Goal: Task Accomplishment & Management: Manage account settings

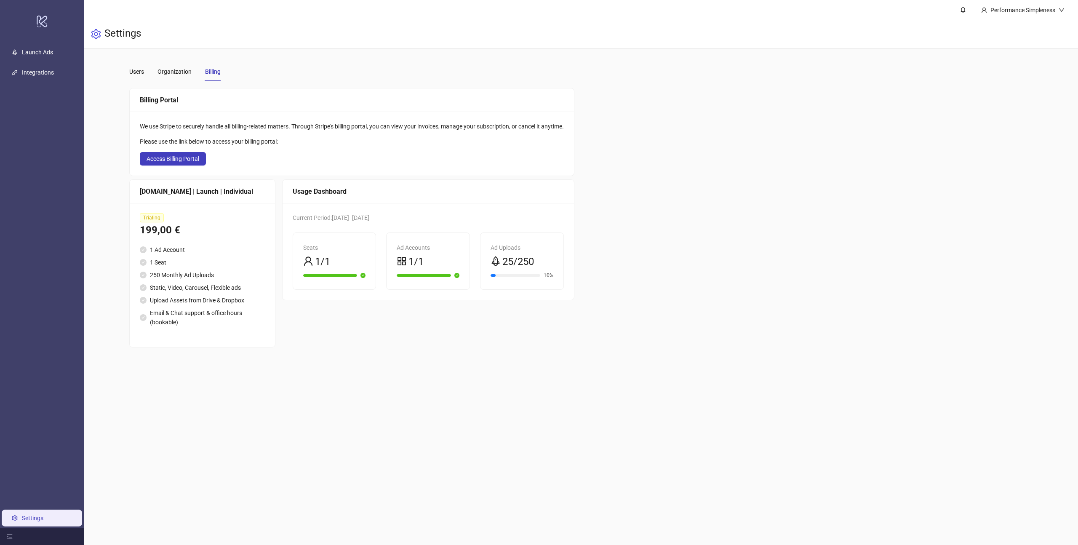
click at [191, 380] on main "Performance Simpleness Settings Users Organization Billing Billing Portal We us…" at bounding box center [581, 272] width 994 height 545
click at [189, 157] on span "Access Billing Portal" at bounding box center [173, 158] width 53 height 7
click at [179, 160] on span "Access Billing Portal" at bounding box center [173, 158] width 53 height 7
click at [45, 51] on link "Launch Ads" at bounding box center [37, 52] width 31 height 7
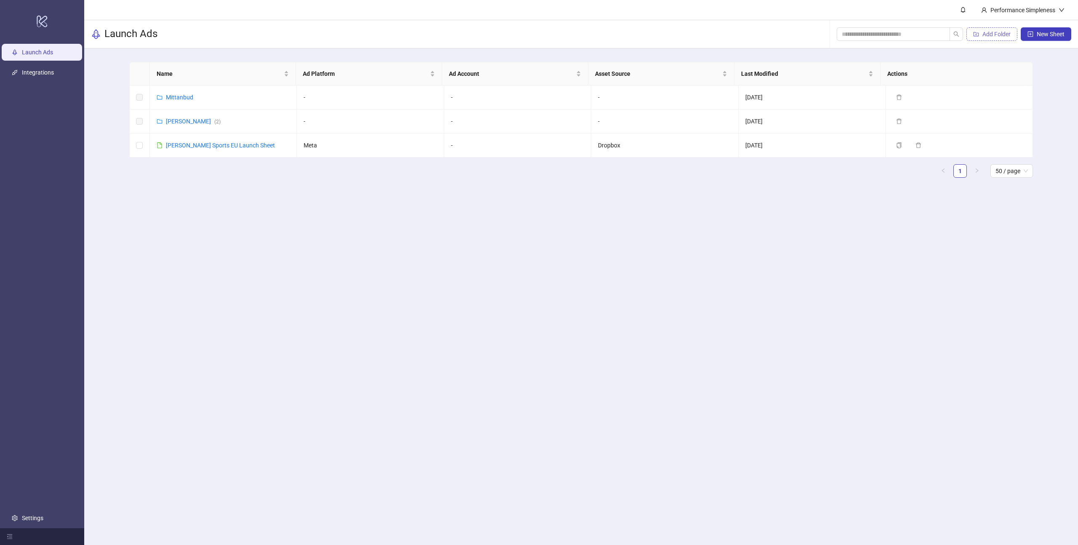
click at [993, 35] on span "Add Folder" at bounding box center [996, 34] width 28 height 7
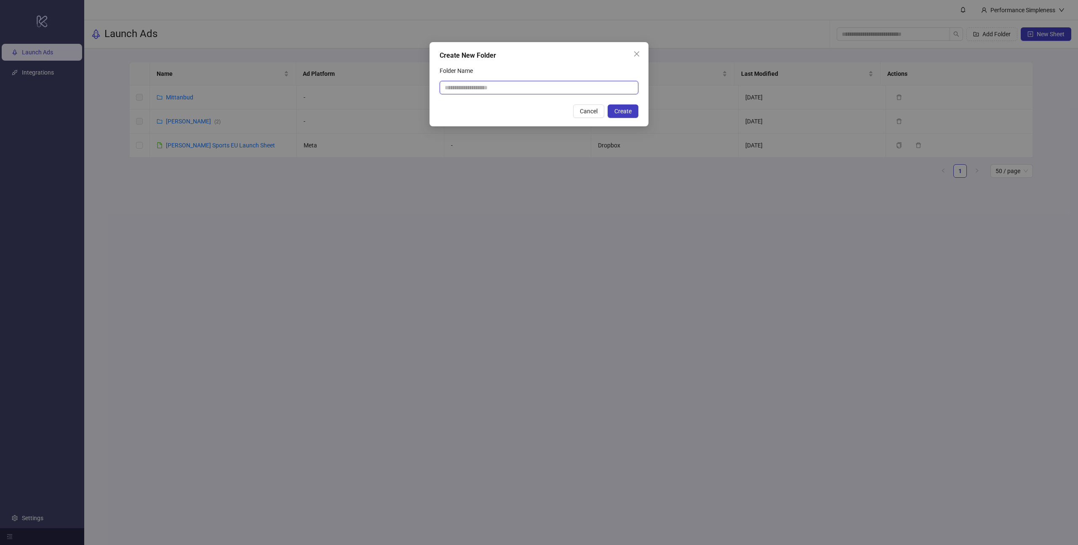
click at [579, 93] on input "Folder Name" at bounding box center [539, 87] width 199 height 13
type input "*********"
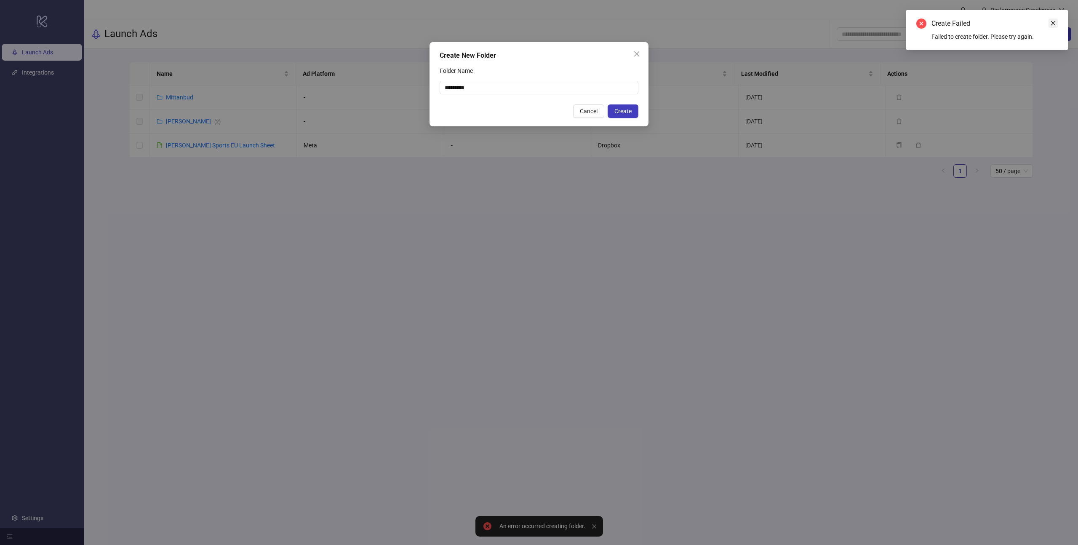
click at [1051, 23] on icon "close" at bounding box center [1053, 23] width 6 height 6
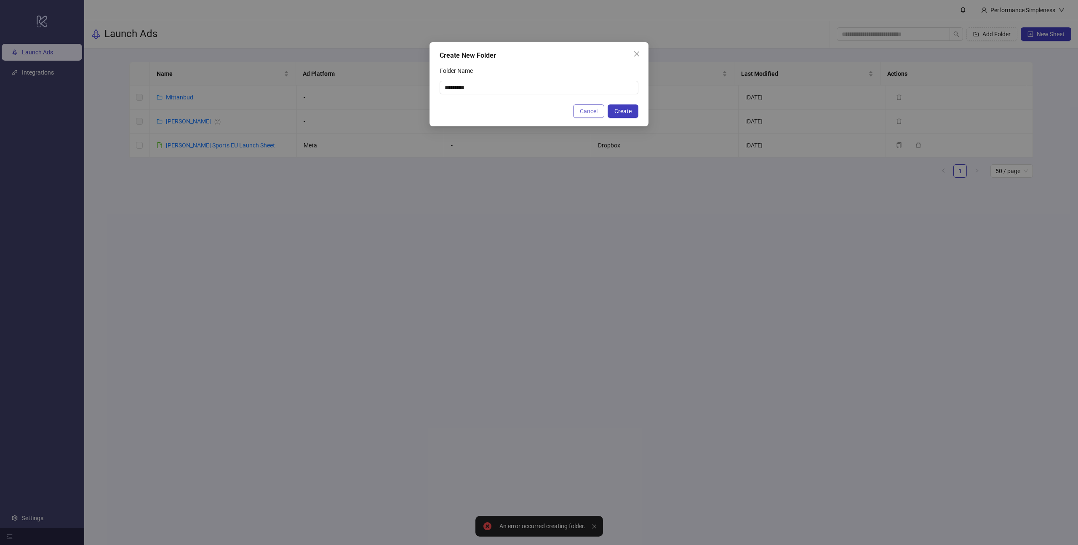
click at [585, 111] on span "Cancel" at bounding box center [589, 111] width 18 height 7
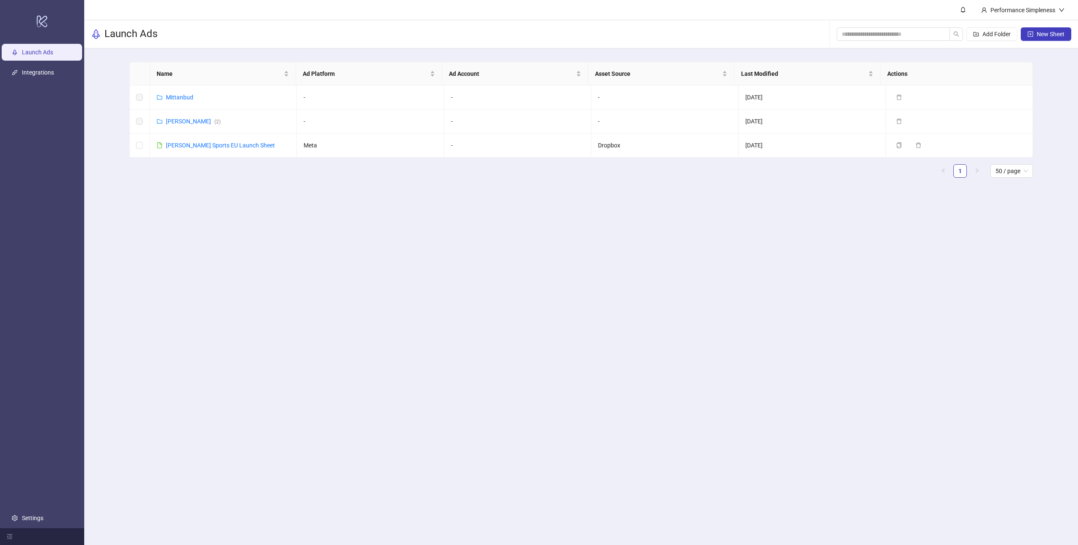
click at [297, 275] on main "Performance Simpleness Launch Ads Add Folder New Sheet Name Ad Platform Ad Acco…" at bounding box center [581, 272] width 994 height 545
click at [181, 98] on link "Mittanbud" at bounding box center [179, 97] width 27 height 7
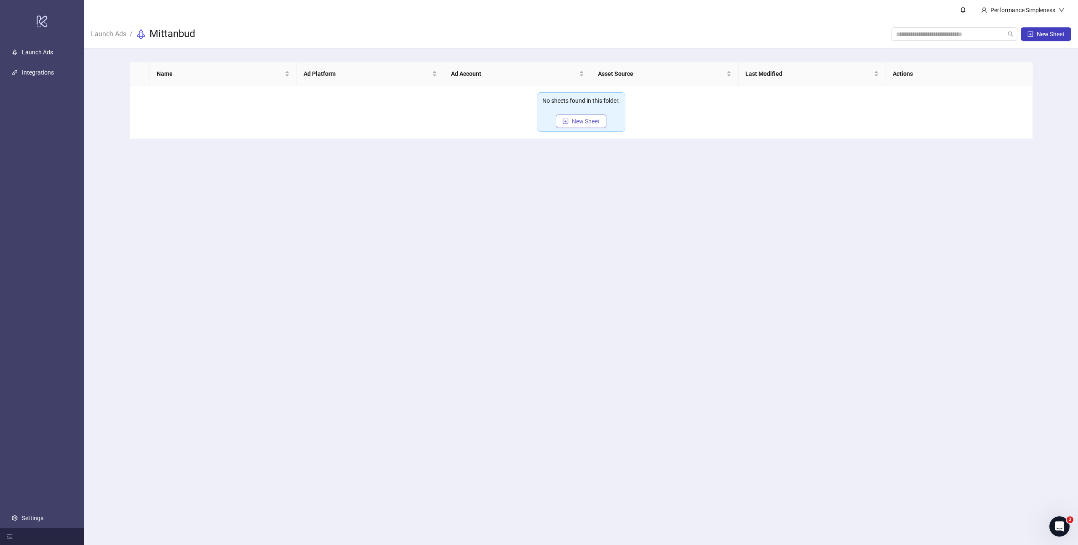
click at [590, 122] on span "New Sheet" at bounding box center [586, 121] width 28 height 7
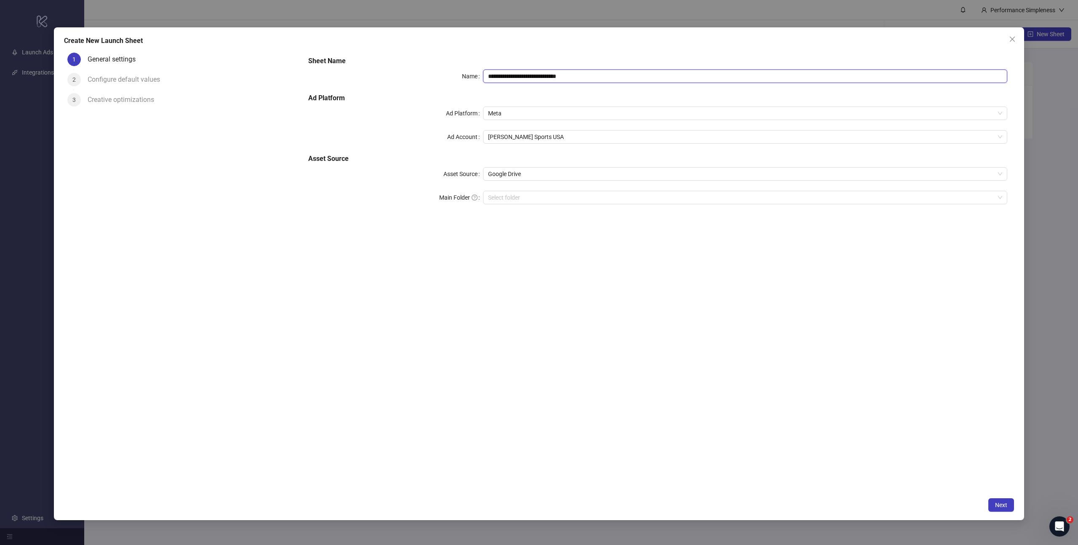
click at [574, 80] on input "**********" at bounding box center [745, 75] width 524 height 13
click at [533, 116] on span "Meta" at bounding box center [745, 113] width 514 height 13
type input "**********"
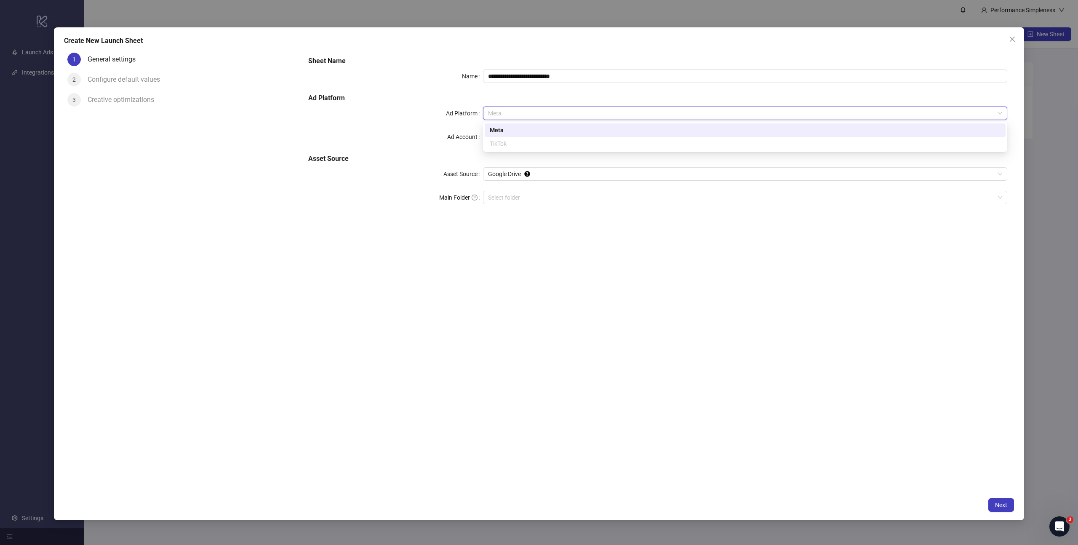
click at [532, 116] on span "Meta" at bounding box center [745, 113] width 514 height 13
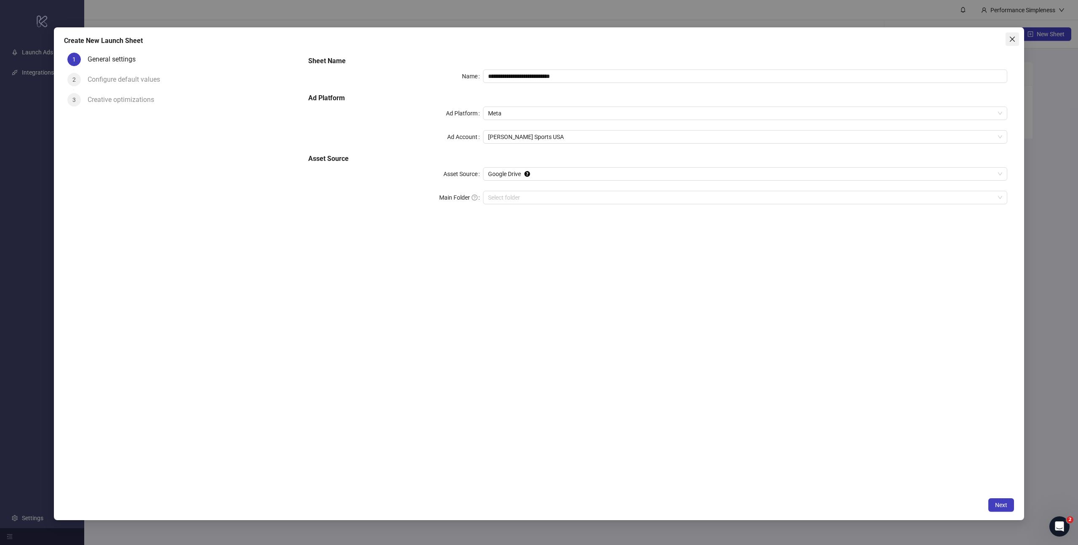
click at [1012, 41] on icon "close" at bounding box center [1012, 39] width 7 height 7
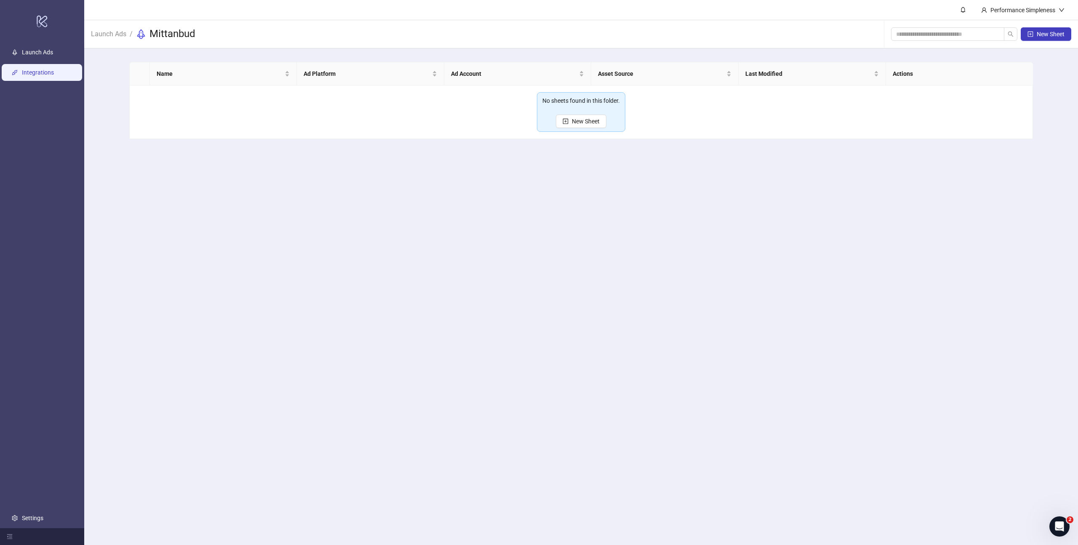
drag, startPoint x: 57, startPoint y: 68, endPoint x: 68, endPoint y: 68, distance: 10.5
click at [54, 69] on link "Integrations" at bounding box center [38, 72] width 32 height 7
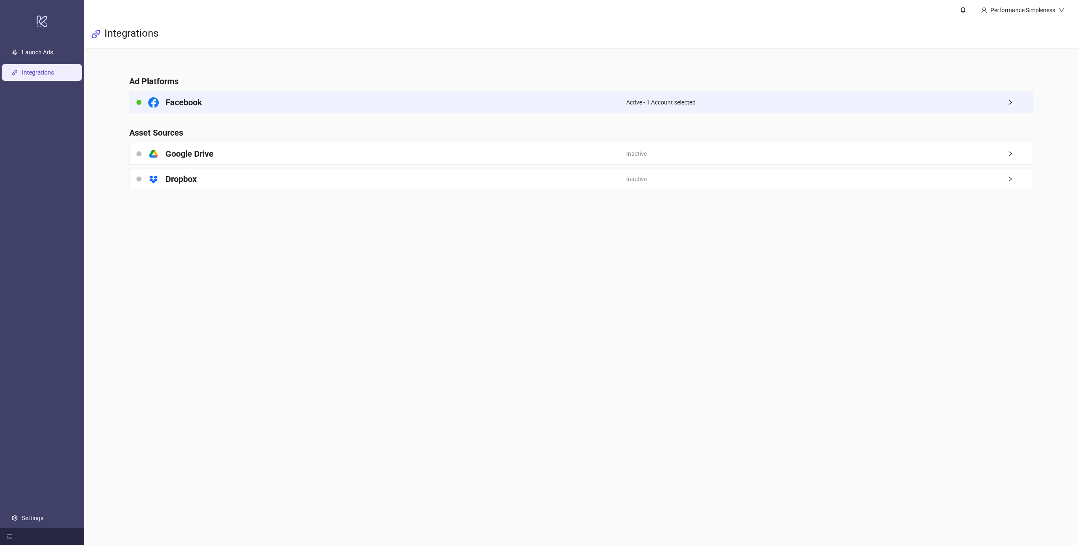
click at [254, 101] on div "Facebook" at bounding box center [378, 102] width 496 height 21
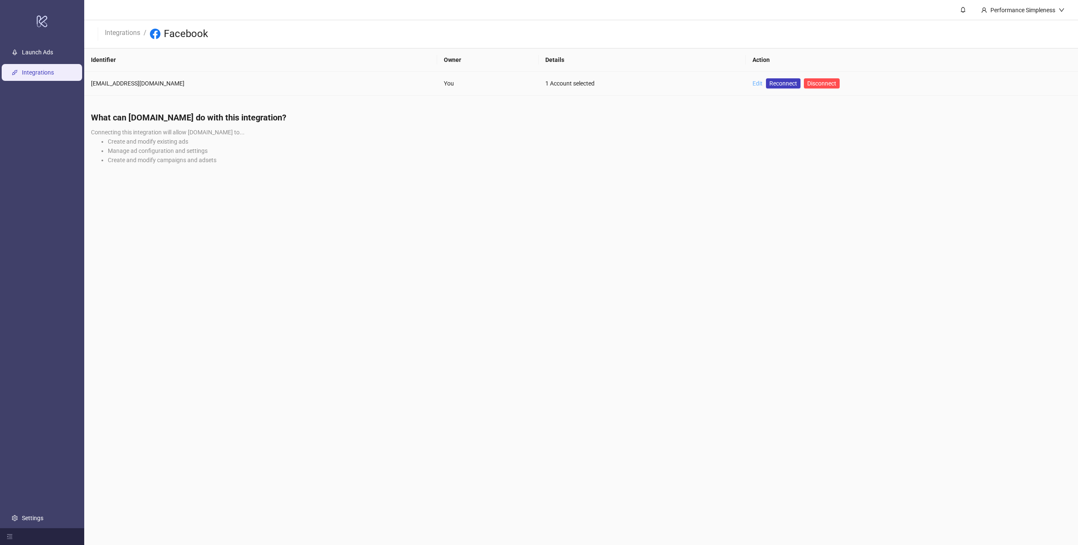
click at [752, 83] on link "Edit" at bounding box center [757, 83] width 10 height 7
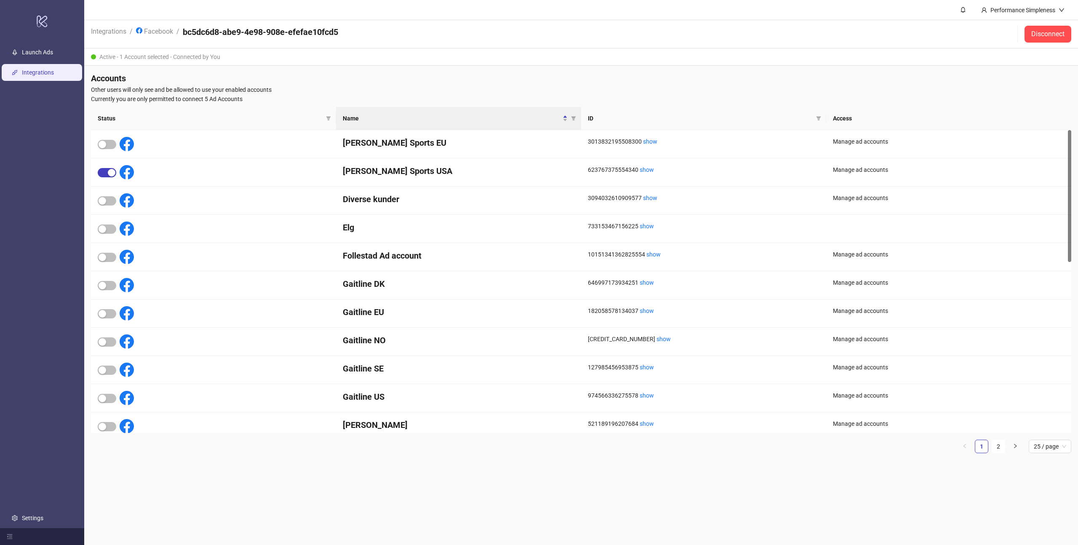
click at [647, 74] on h4 "Accounts" at bounding box center [581, 78] width 980 height 12
click at [230, 48] on div "Active - 1 Account selected - Connected by You" at bounding box center [581, 56] width 994 height 17
click at [654, 30] on header "Integrations / Facebook / bc5dc6d8-abe9-4e98-908e-efefae10fcd5 Disconnect" at bounding box center [581, 34] width 994 height 28
click at [149, 34] on link "Facebook" at bounding box center [154, 30] width 40 height 9
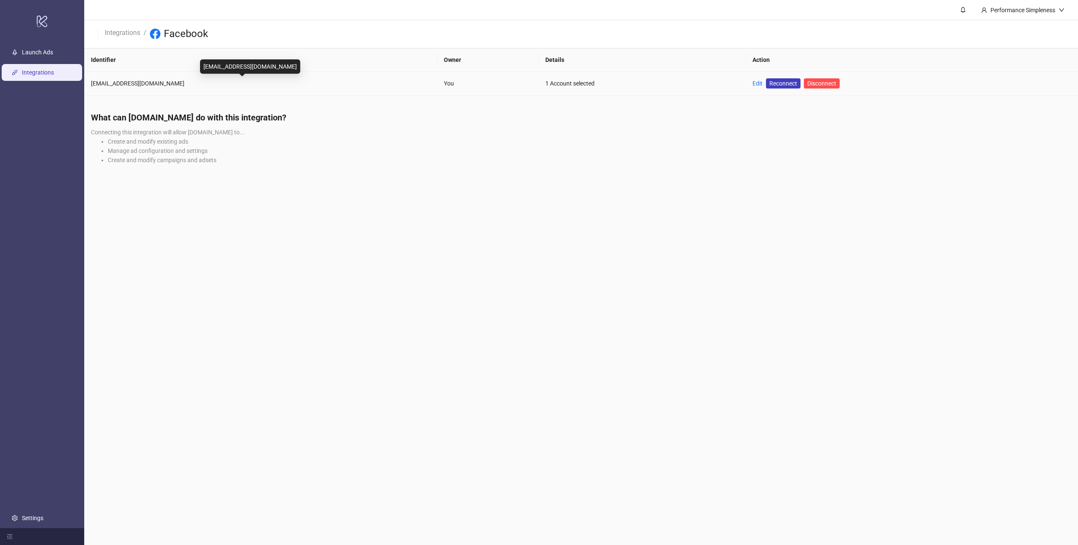
click at [168, 83] on div "[EMAIL_ADDRESS][DOMAIN_NAME]" at bounding box center [260, 83] width 339 height 9
drag, startPoint x: 146, startPoint y: 84, endPoint x: 92, endPoint y: 84, distance: 53.9
click at [92, 84] on div "[EMAIL_ADDRESS][DOMAIN_NAME]" at bounding box center [260, 83] width 339 height 9
click at [466, 214] on main "Performance Simpleness Integrations / Facebook Identifier Owner Details Action …" at bounding box center [581, 272] width 994 height 545
click at [752, 83] on link "Edit" at bounding box center [757, 83] width 10 height 7
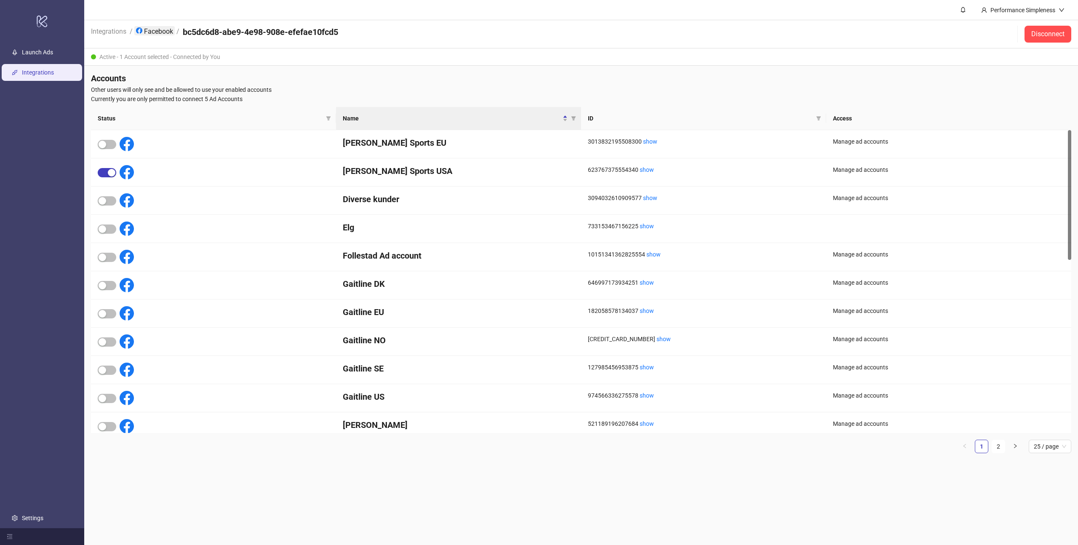
click at [155, 29] on link "Facebook" at bounding box center [154, 30] width 40 height 9
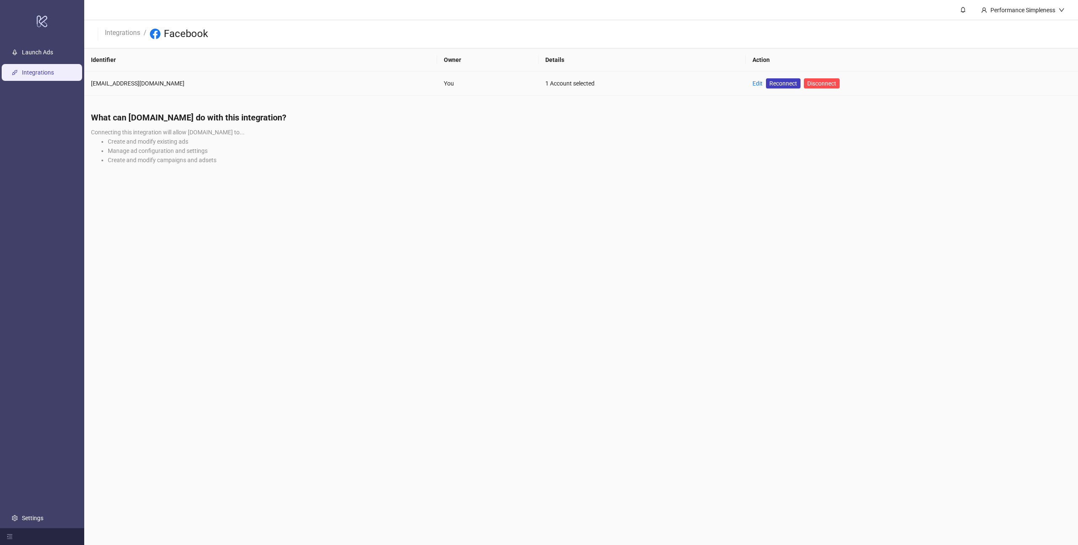
click at [550, 83] on div "1 Account selected" at bounding box center [642, 83] width 194 height 9
click at [142, 83] on div "[EMAIL_ADDRESS][DOMAIN_NAME]" at bounding box center [260, 83] width 339 height 9
drag, startPoint x: 189, startPoint y: 83, endPoint x: 80, endPoint y: 83, distance: 108.6
click at [80, 83] on div "logo/logo-mobile Launch Ads Integrations Settings Performance Simpleness Integr…" at bounding box center [539, 272] width 1078 height 545
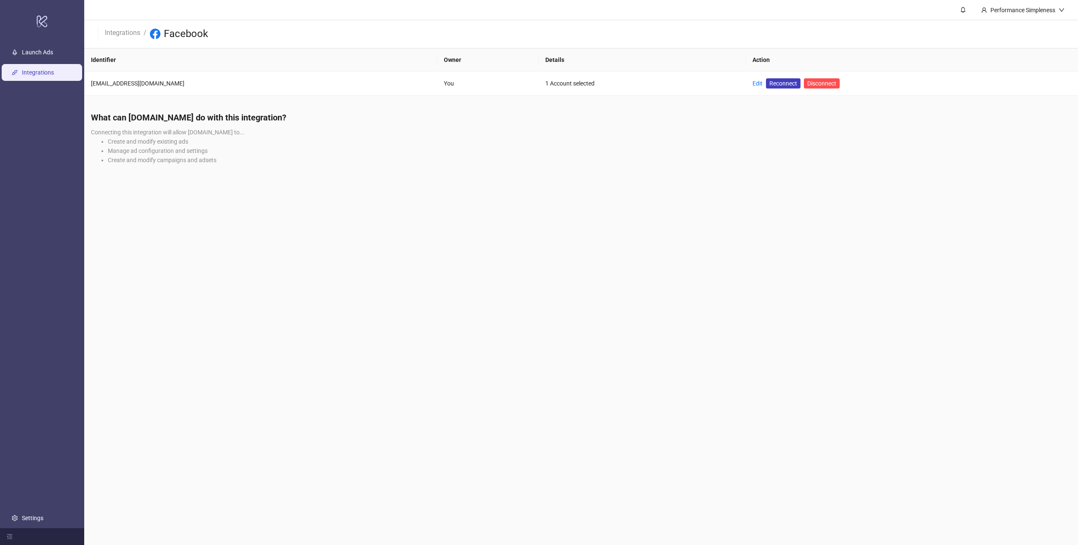
drag, startPoint x: 301, startPoint y: 174, endPoint x: 291, endPoint y: 166, distance: 12.9
click at [301, 174] on div "What can Kitchn.io do with this integration? Connecting this integration will a…" at bounding box center [581, 141] width 994 height 72
click at [752, 80] on link "Edit" at bounding box center [757, 83] width 10 height 7
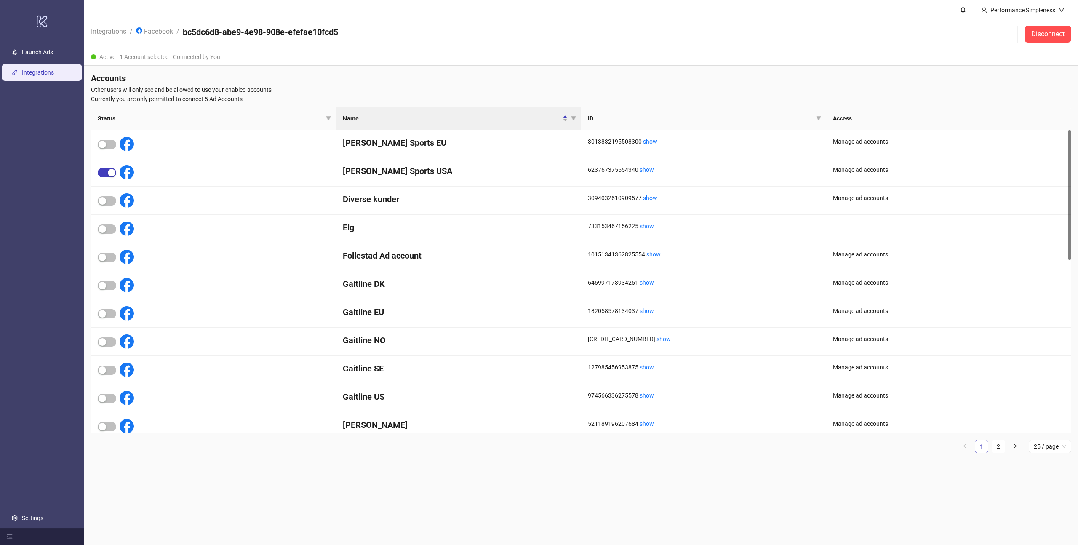
click at [743, 86] on span "Other users will only see and be allowed to use your enabled accounts" at bounding box center [581, 89] width 980 height 9
click at [742, 85] on span "Other users will only see and be allowed to use your enabled accounts" at bounding box center [581, 89] width 980 height 9
click at [673, 96] on span "Currently you are only permitted to connect 5 Ad Accounts" at bounding box center [581, 98] width 980 height 9
click at [458, 80] on h4 "Accounts" at bounding box center [581, 78] width 980 height 12
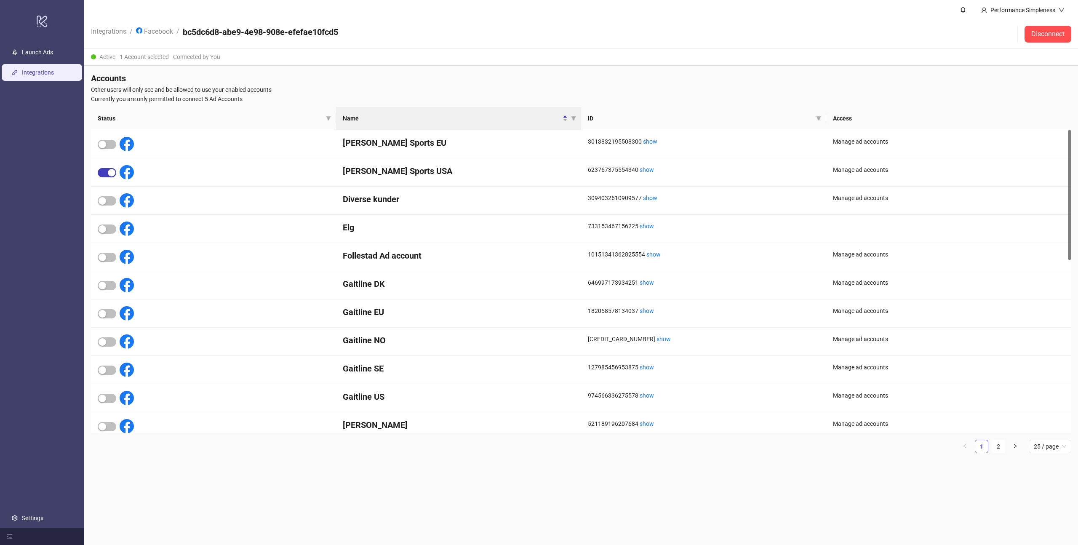
click at [497, 467] on main "Performance Simpleness Integrations / Facebook / bc5dc6d8-abe9-4e98-908e-efefae…" at bounding box center [581, 272] width 994 height 545
click at [37, 49] on link "Launch Ads" at bounding box center [37, 52] width 31 height 7
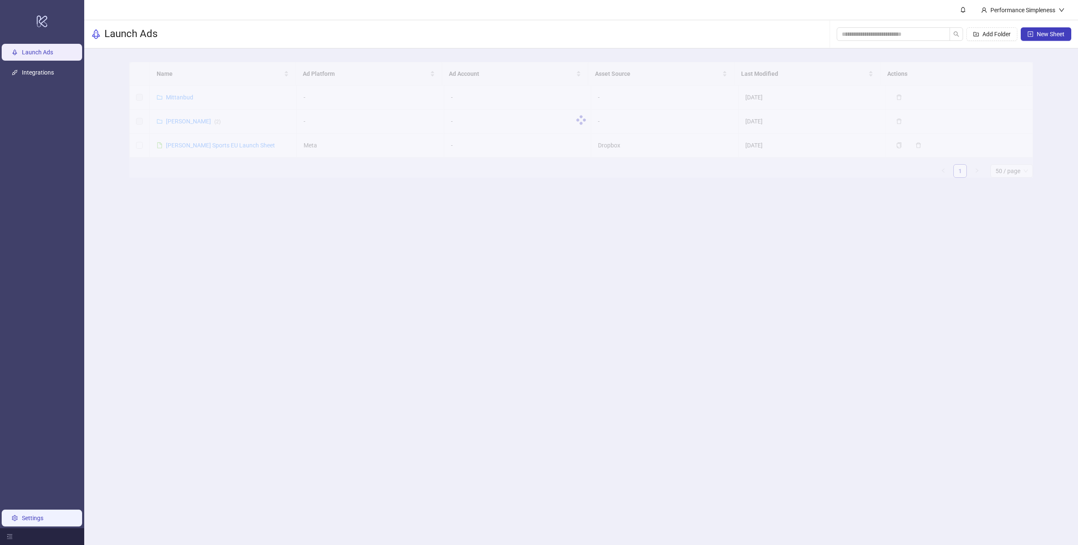
click at [31, 521] on link "Settings" at bounding box center [32, 518] width 21 height 7
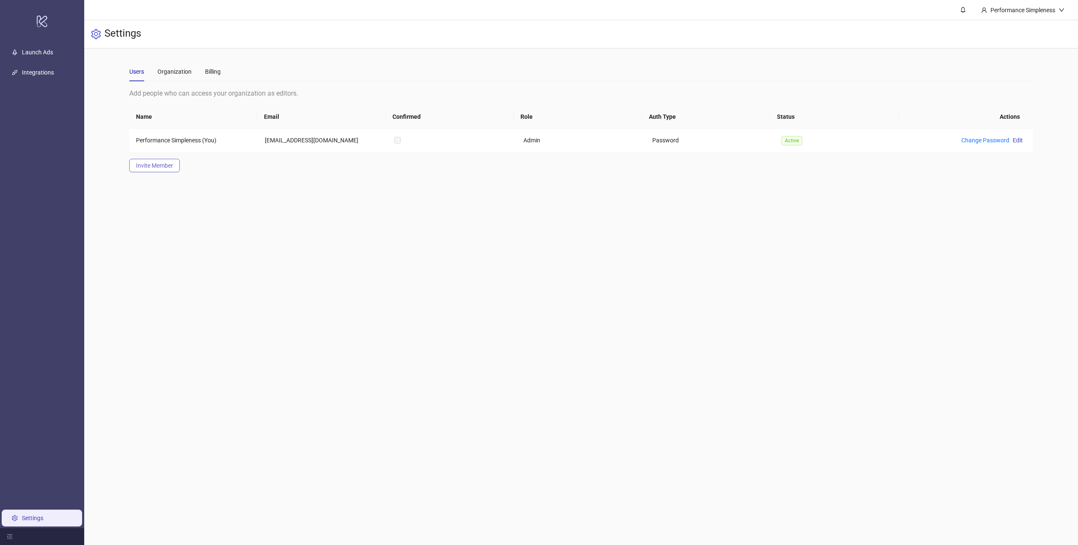
click at [161, 167] on span "Invite Member" at bounding box center [154, 165] width 37 height 7
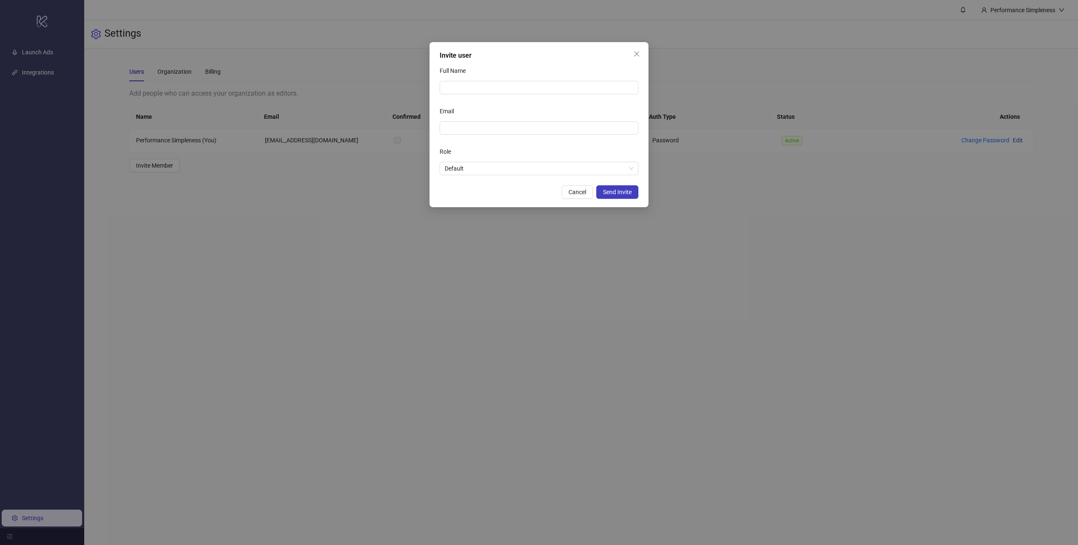
click at [492, 80] on div "Full Name" at bounding box center [539, 72] width 199 height 17
click at [520, 85] on input "Full Name" at bounding box center [539, 87] width 199 height 13
type input "**********"
type input "*"
paste input "**********"
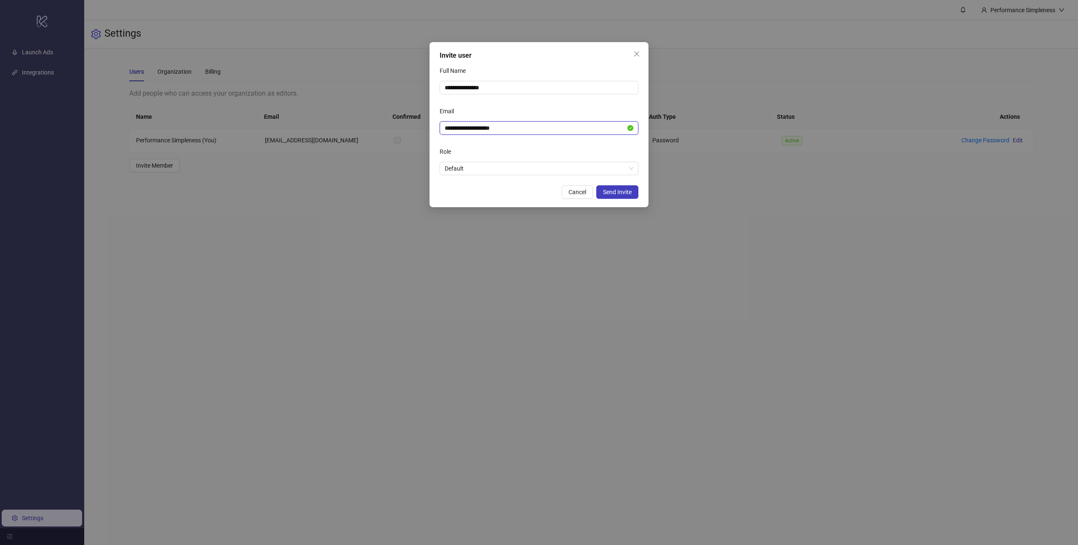
type input "**********"
click at [512, 186] on div "Cancel Send Invite" at bounding box center [539, 191] width 199 height 13
click at [539, 168] on span "Default" at bounding box center [539, 168] width 189 height 13
click at [504, 186] on div "Admin" at bounding box center [538, 185] width 185 height 9
click at [617, 192] on span "Send Invite" at bounding box center [617, 192] width 29 height 7
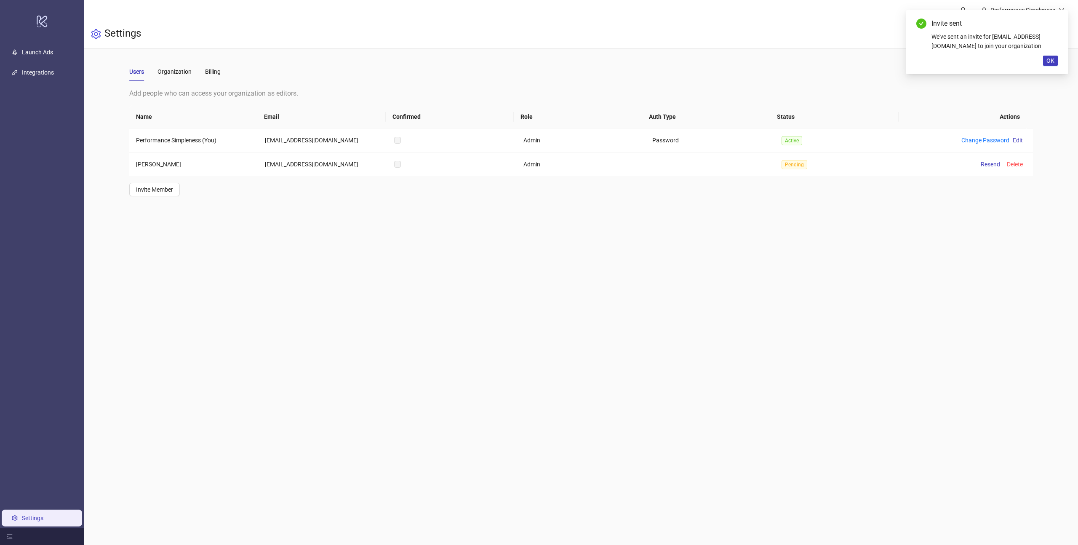
click at [456, 208] on main "Users Organization Billing Add people who can access your organization as edito…" at bounding box center [581, 128] width 917 height 161
click at [53, 51] on link "Launch Ads" at bounding box center [37, 52] width 31 height 7
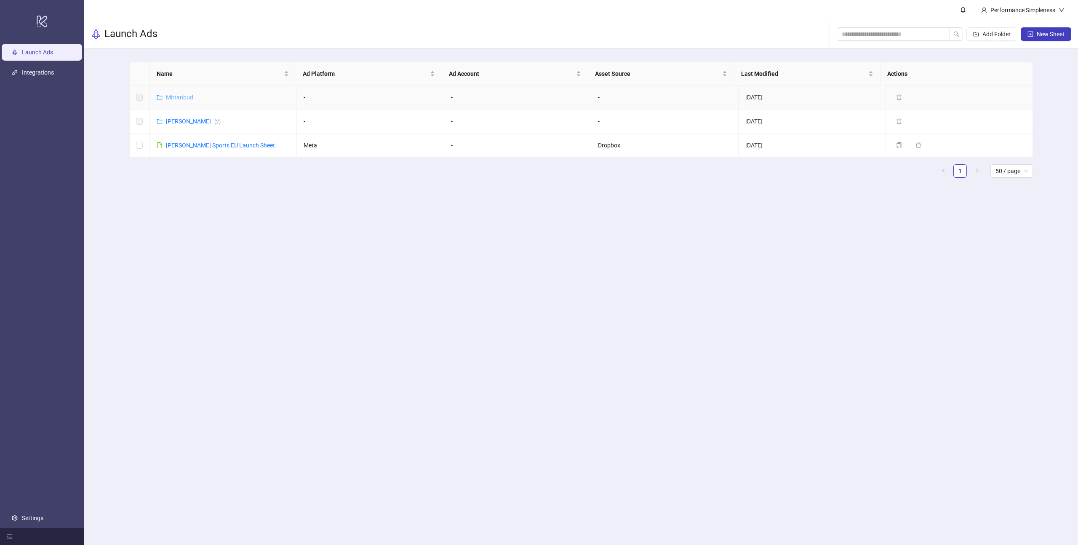
click at [182, 96] on link "Mittanbud" at bounding box center [179, 97] width 27 height 7
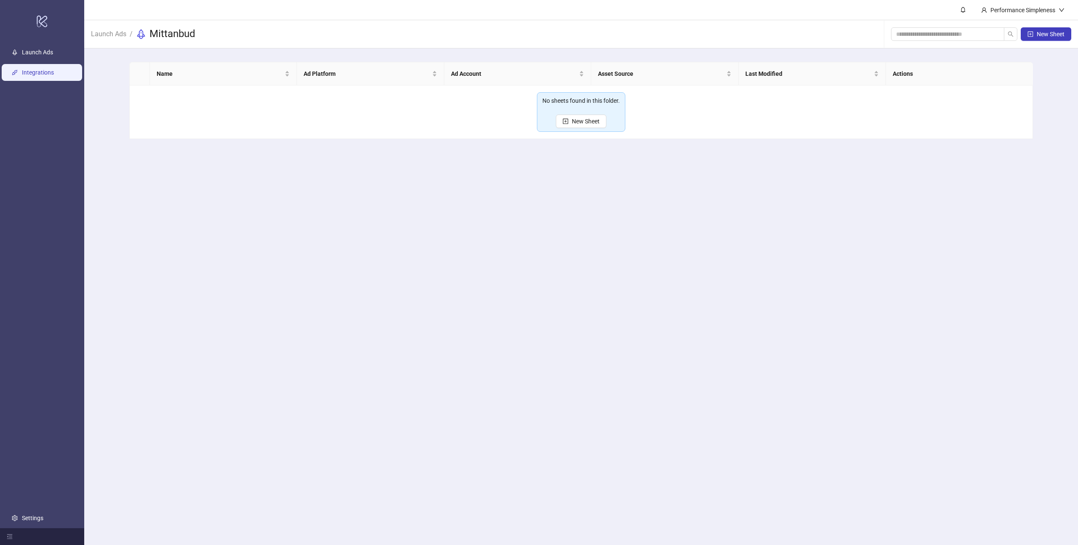
click at [41, 71] on link "Integrations" at bounding box center [38, 72] width 32 height 7
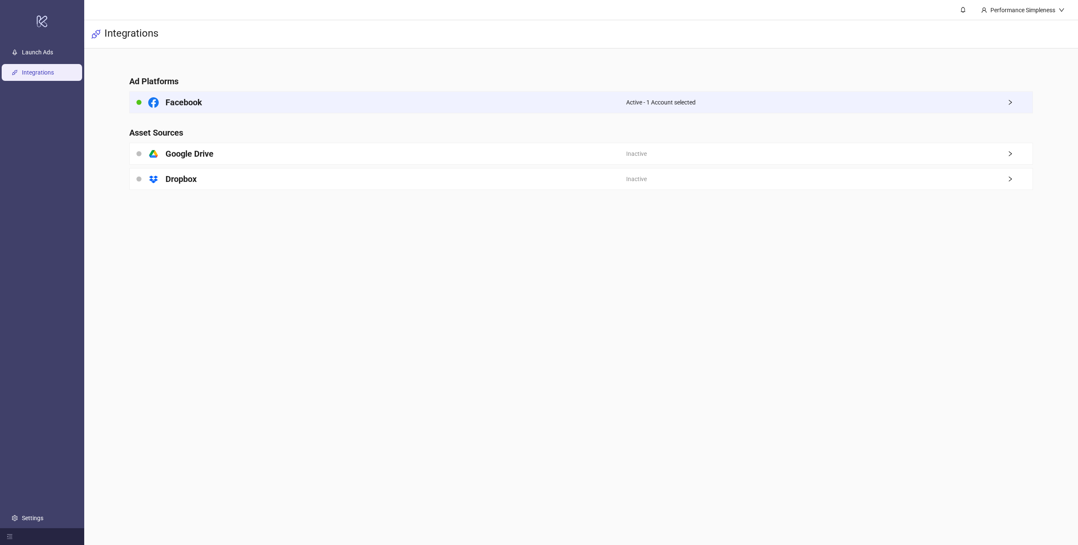
click at [215, 102] on div "Facebook" at bounding box center [378, 102] width 496 height 21
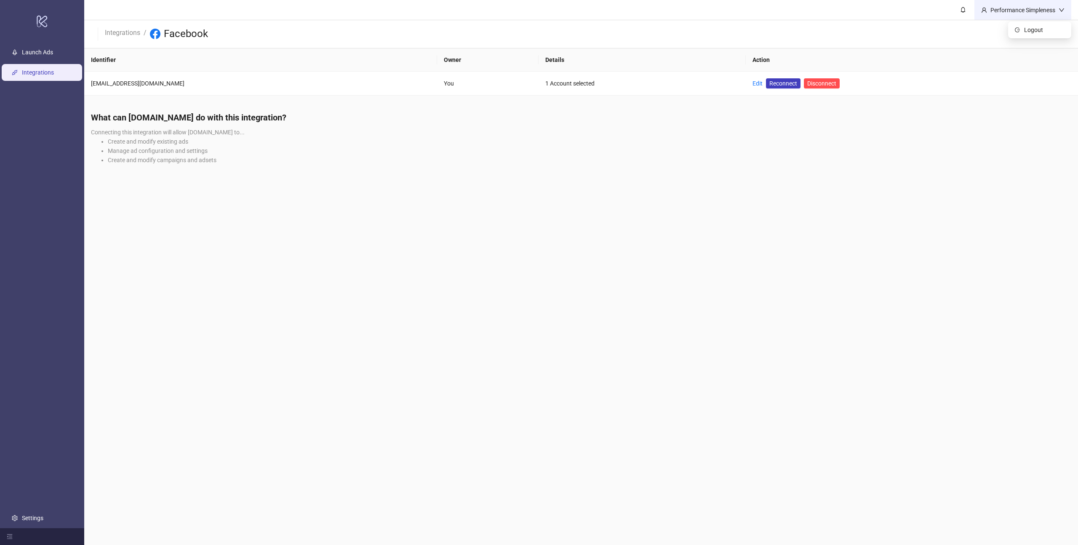
click at [1036, 3] on div "Performance Simpleness" at bounding box center [1022, 10] width 97 height 20
click at [1029, 29] on span "Logout" at bounding box center [1044, 29] width 40 height 9
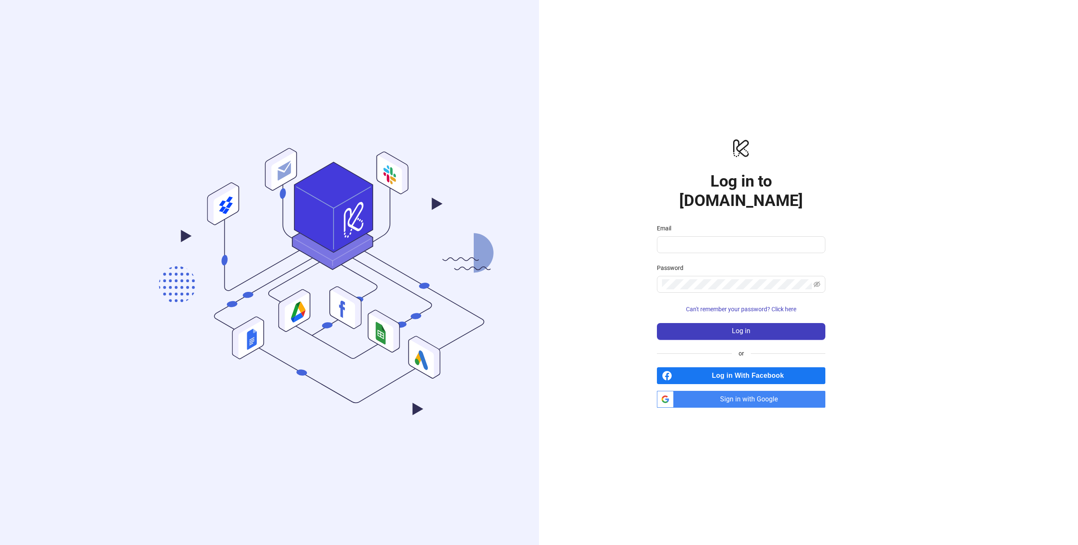
click at [888, 48] on div "logo/logo-mobile Log in to [DOMAIN_NAME] Email Password Can't remember your pas…" at bounding box center [741, 272] width 404 height 545
